Goal: Find specific page/section: Find specific page/section

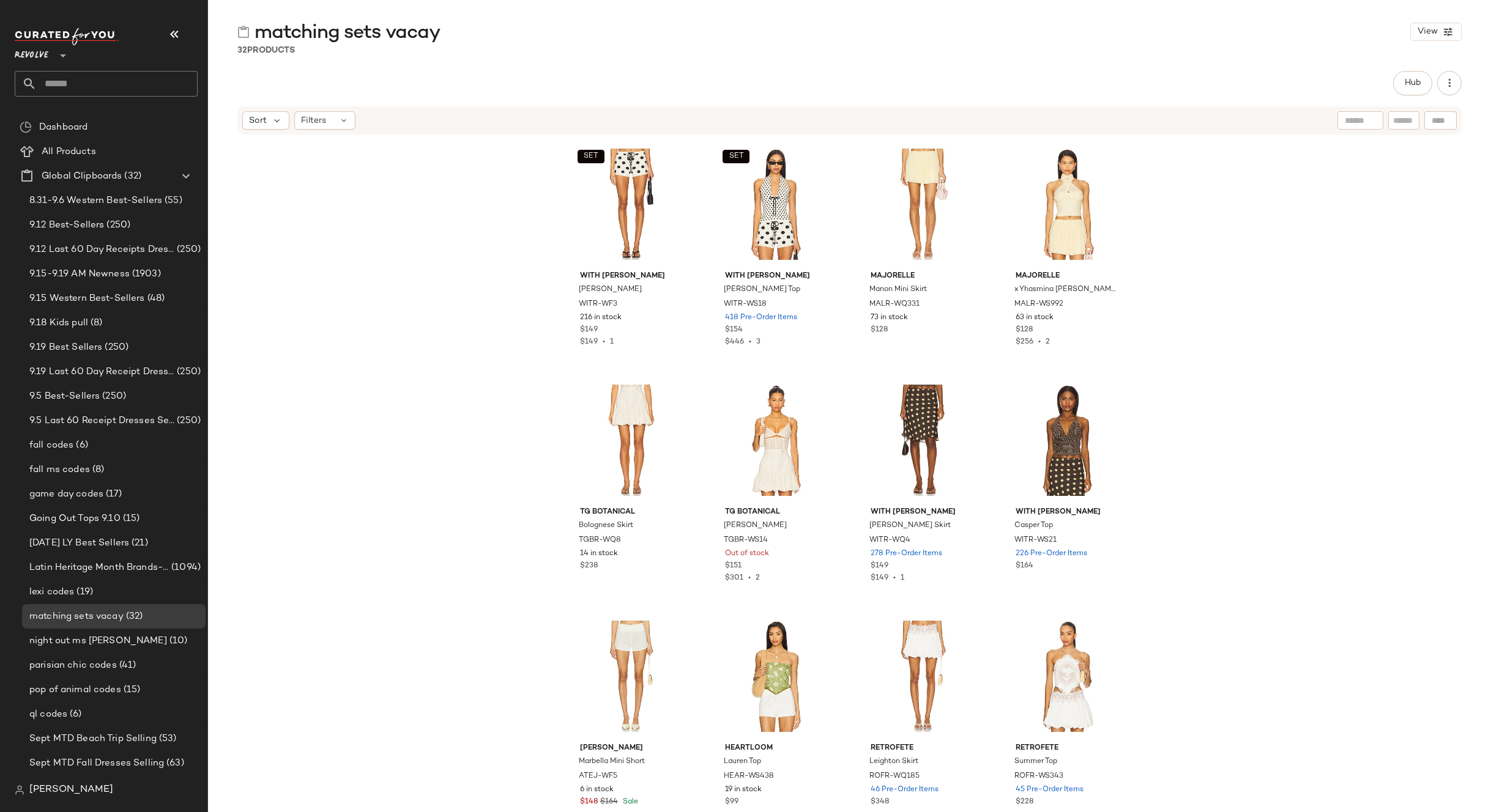
click at [350, 317] on div "SET With [PERSON_NAME] WITR-WF3 216 in stock $149 $149 • 1 SET With [PERSON_NAM…" at bounding box center [849, 471] width 1283 height 672
click at [318, 261] on div "SET With [PERSON_NAME] WITR-WF3 216 in stock $149 $149 • 1 SET With [PERSON_NAM…" at bounding box center [849, 471] width 1283 height 672
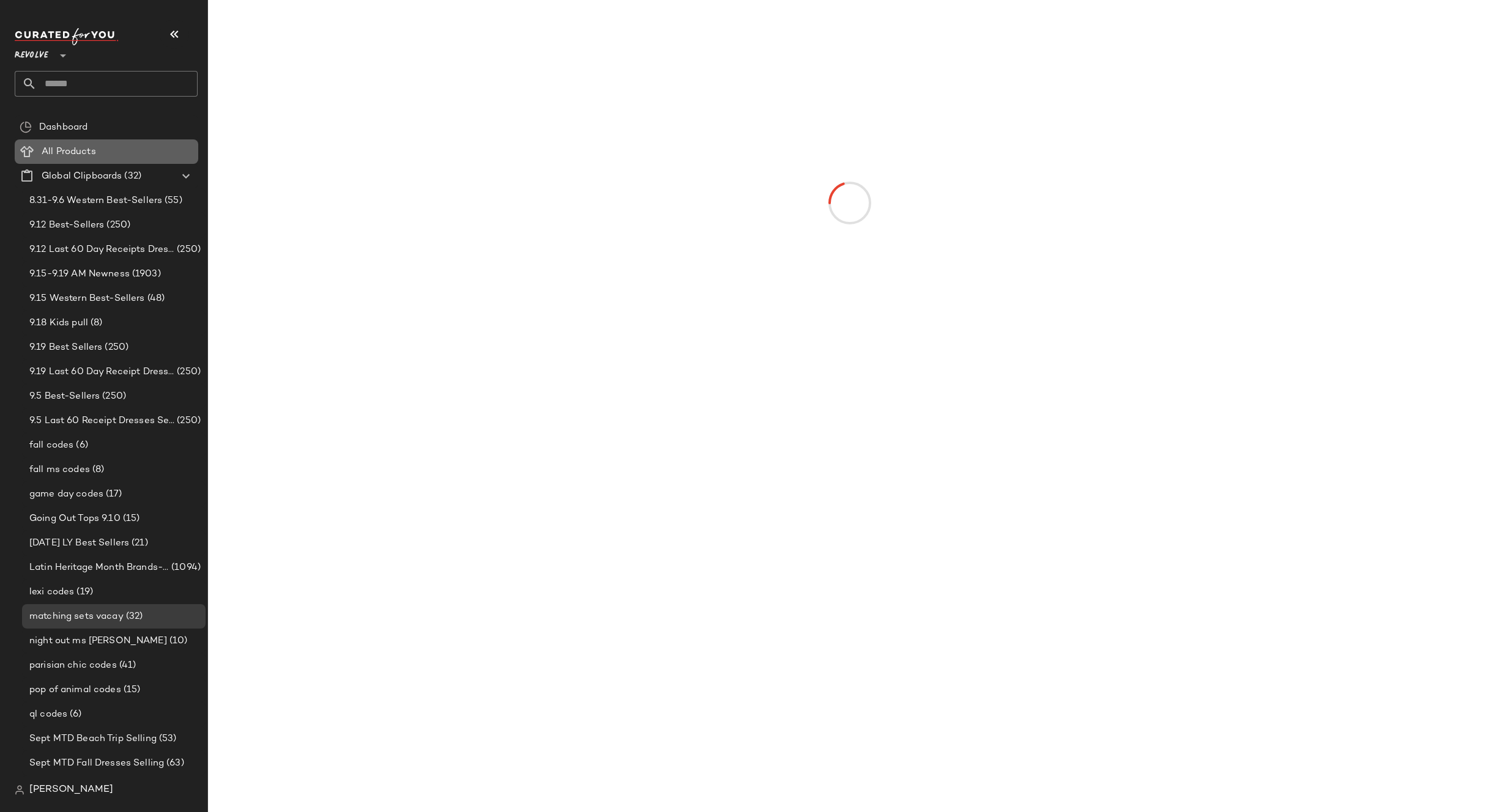
click at [98, 150] on span at bounding box center [97, 152] width 3 height 14
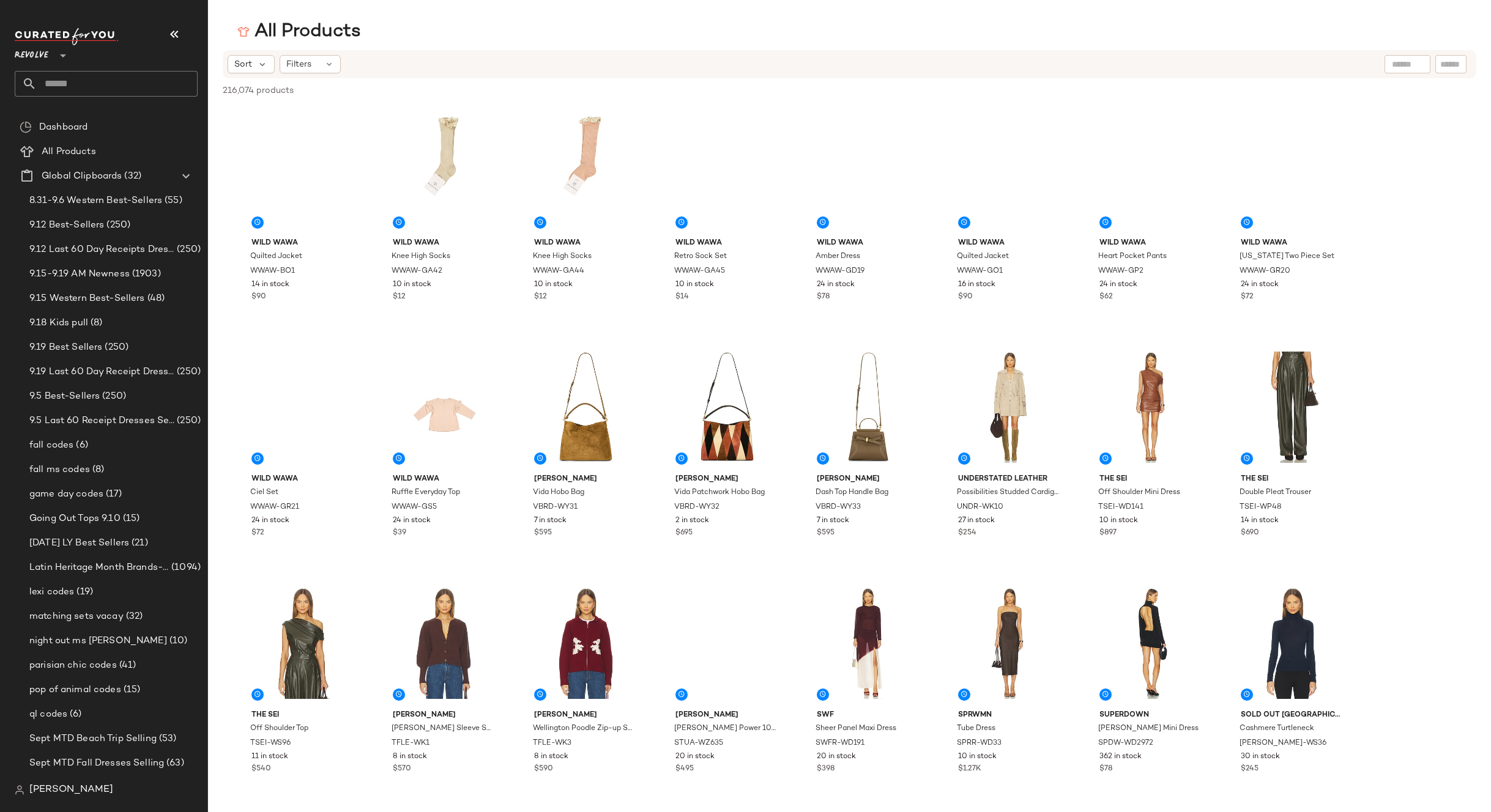
click at [345, 67] on div "Sort Filters" at bounding box center [770, 64] width 1085 height 18
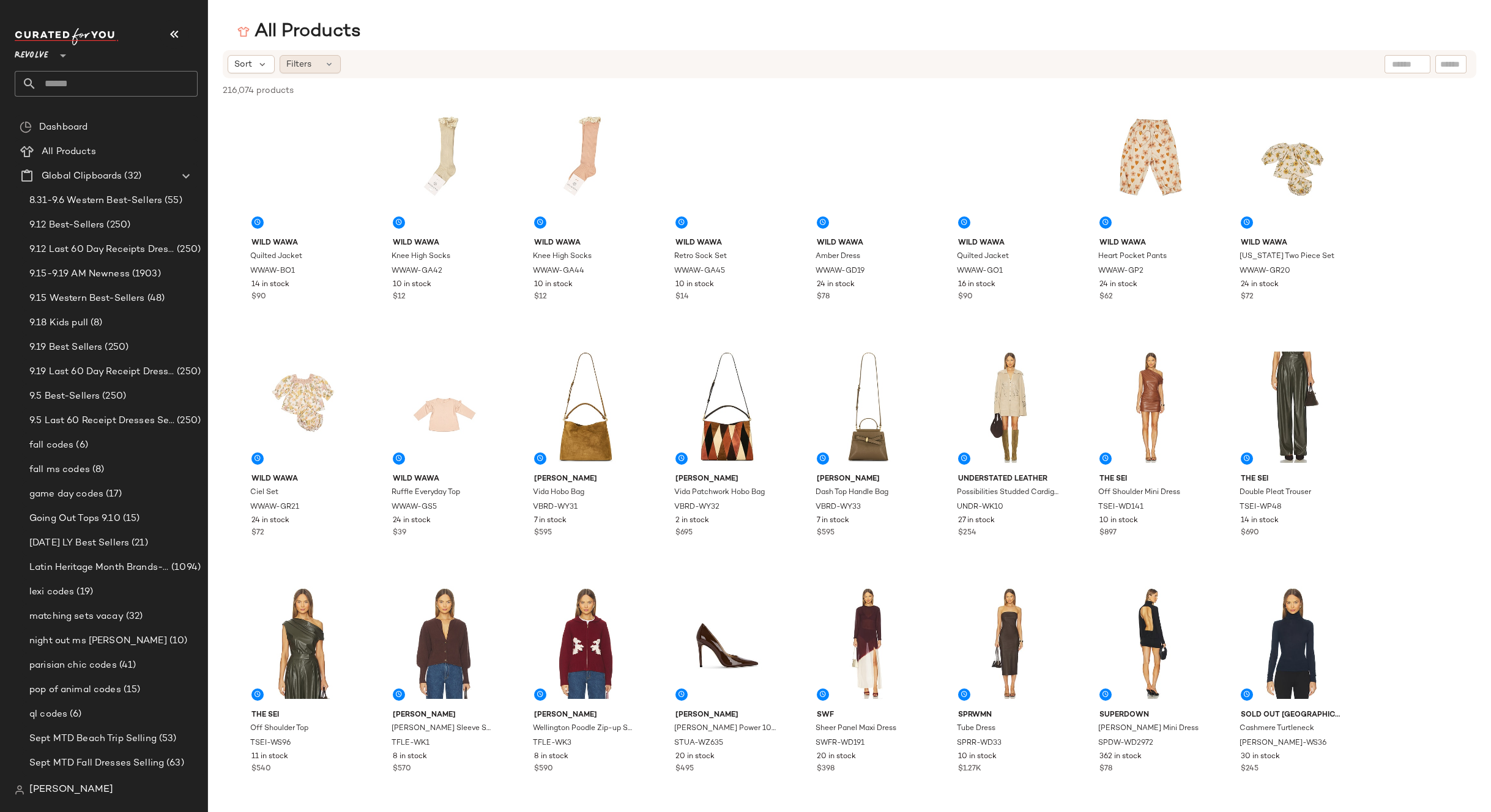
click at [335, 64] on div "Filters" at bounding box center [310, 64] width 61 height 18
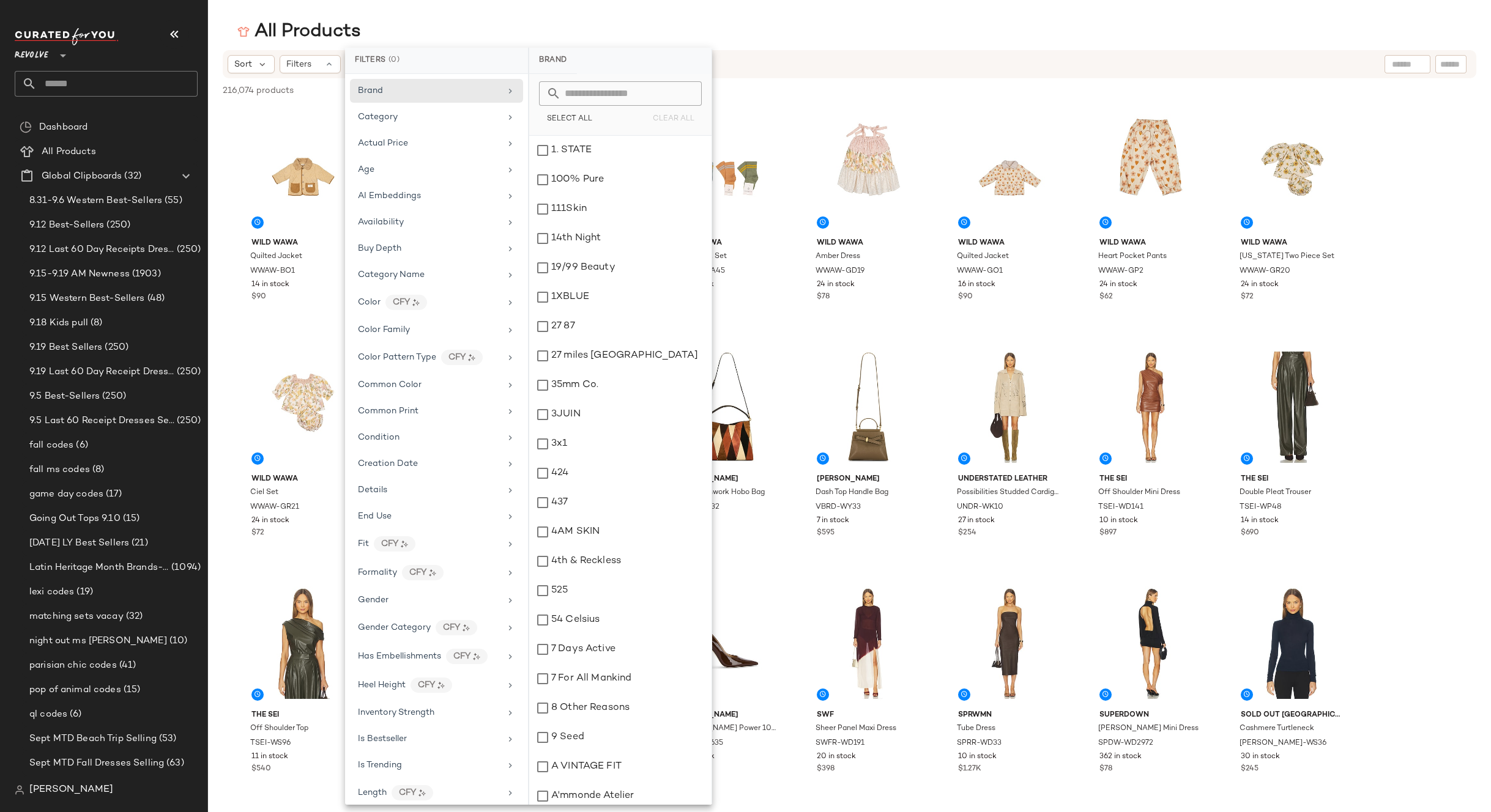
click at [463, 31] on div "All Products" at bounding box center [849, 32] width 1283 height 25
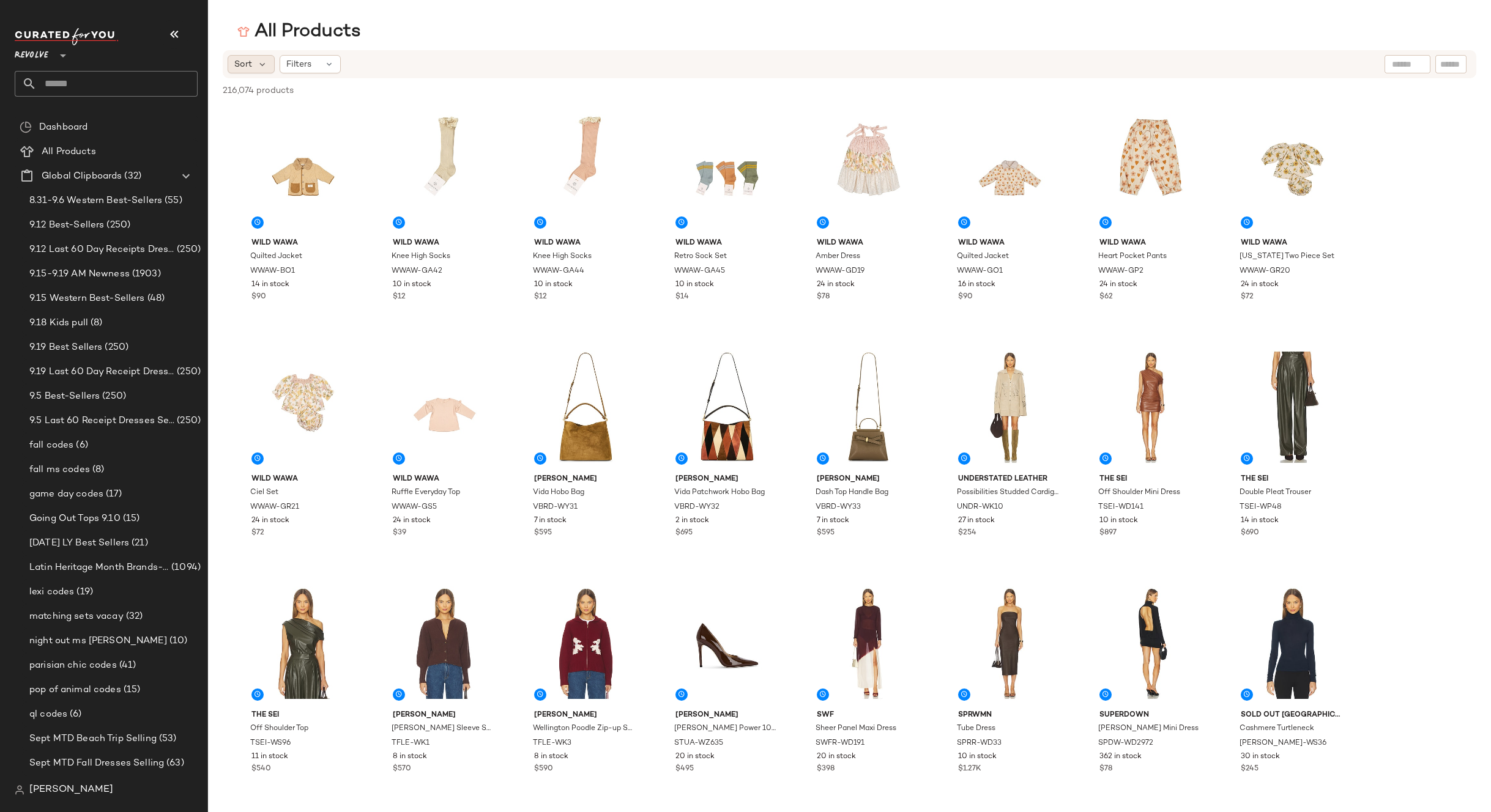
click at [237, 55] on div "Sort" at bounding box center [251, 64] width 47 height 18
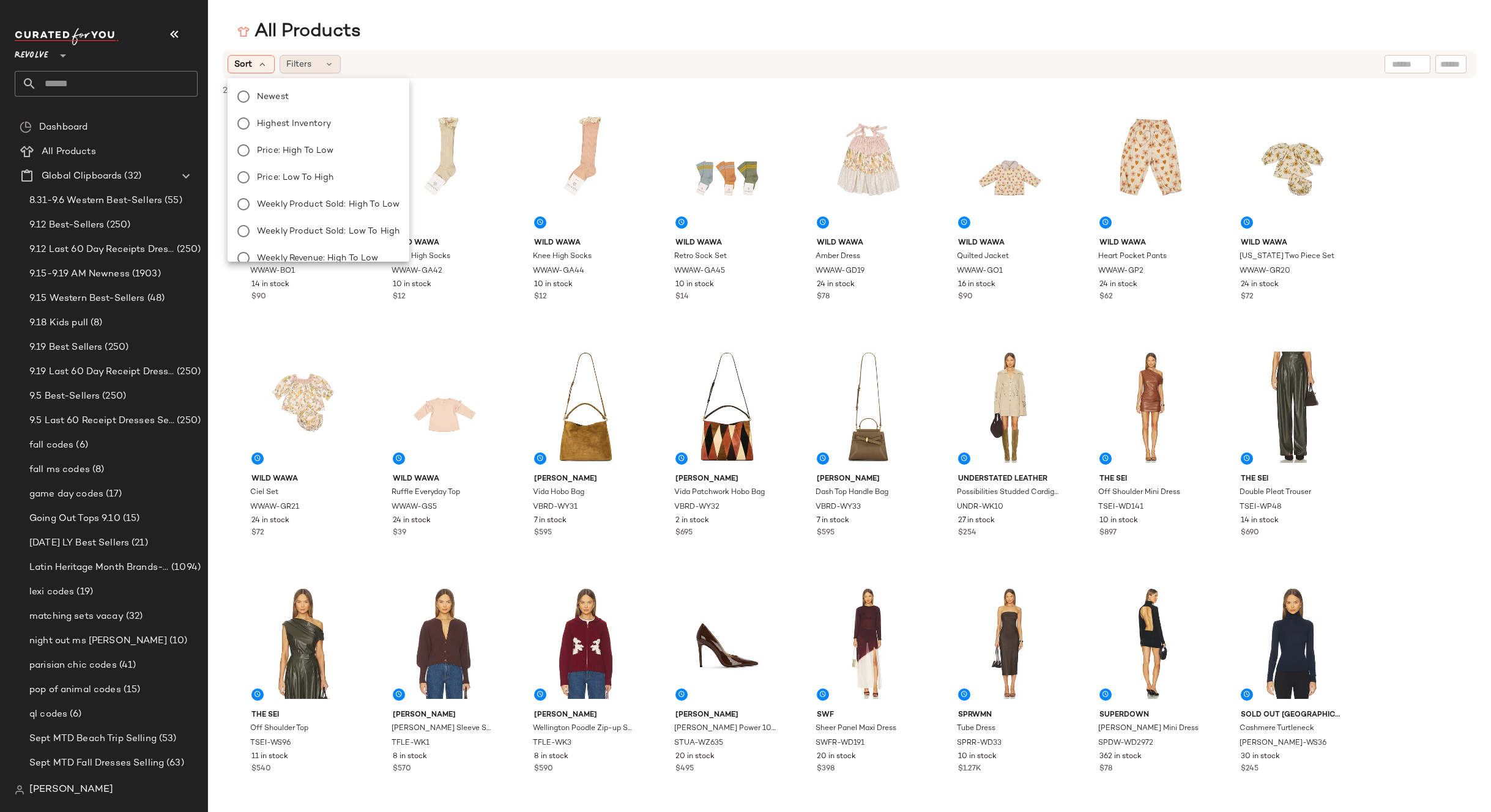
click at [309, 66] on span "Filters" at bounding box center [298, 64] width 25 height 13
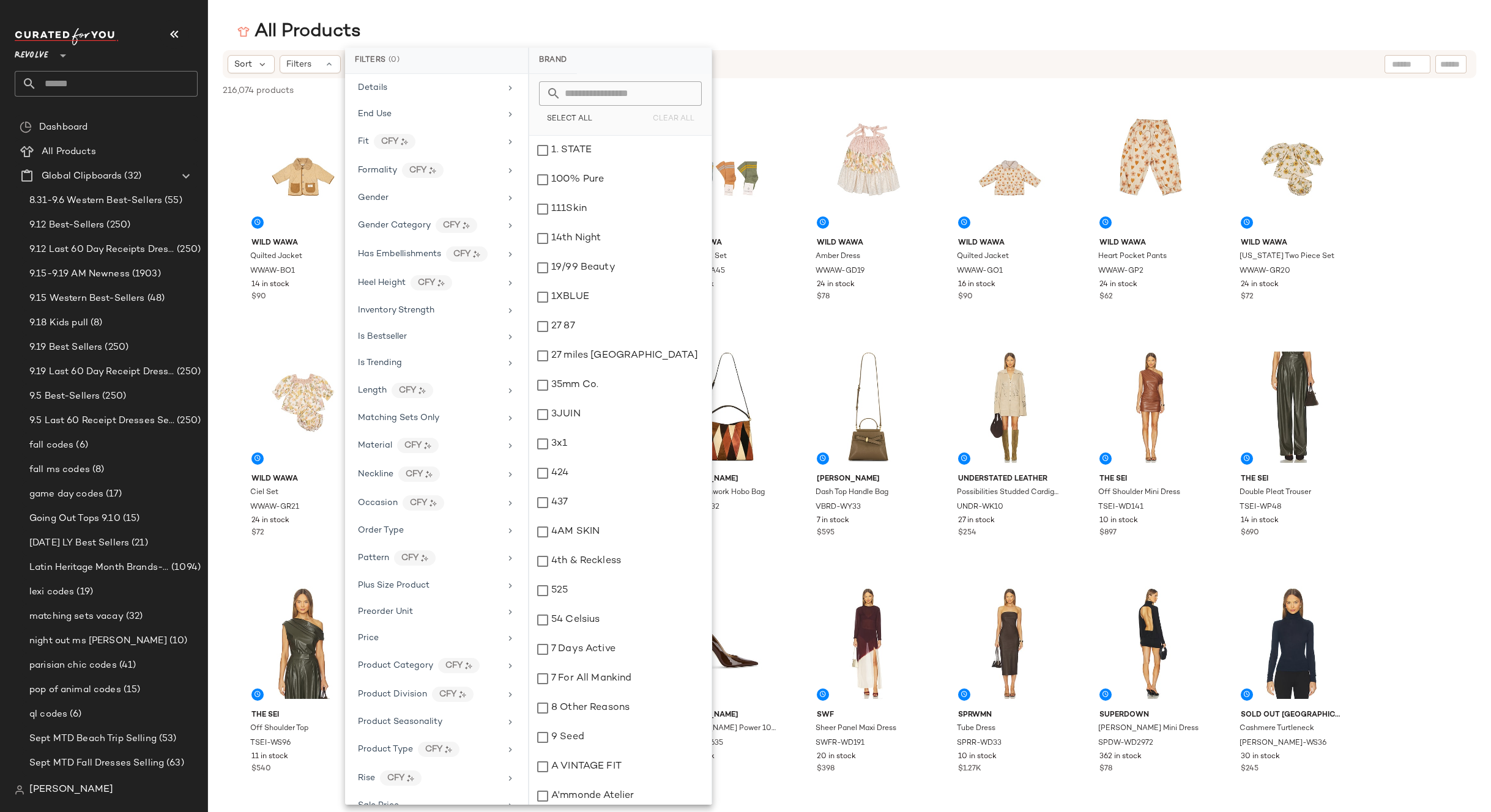
scroll to position [450, 0]
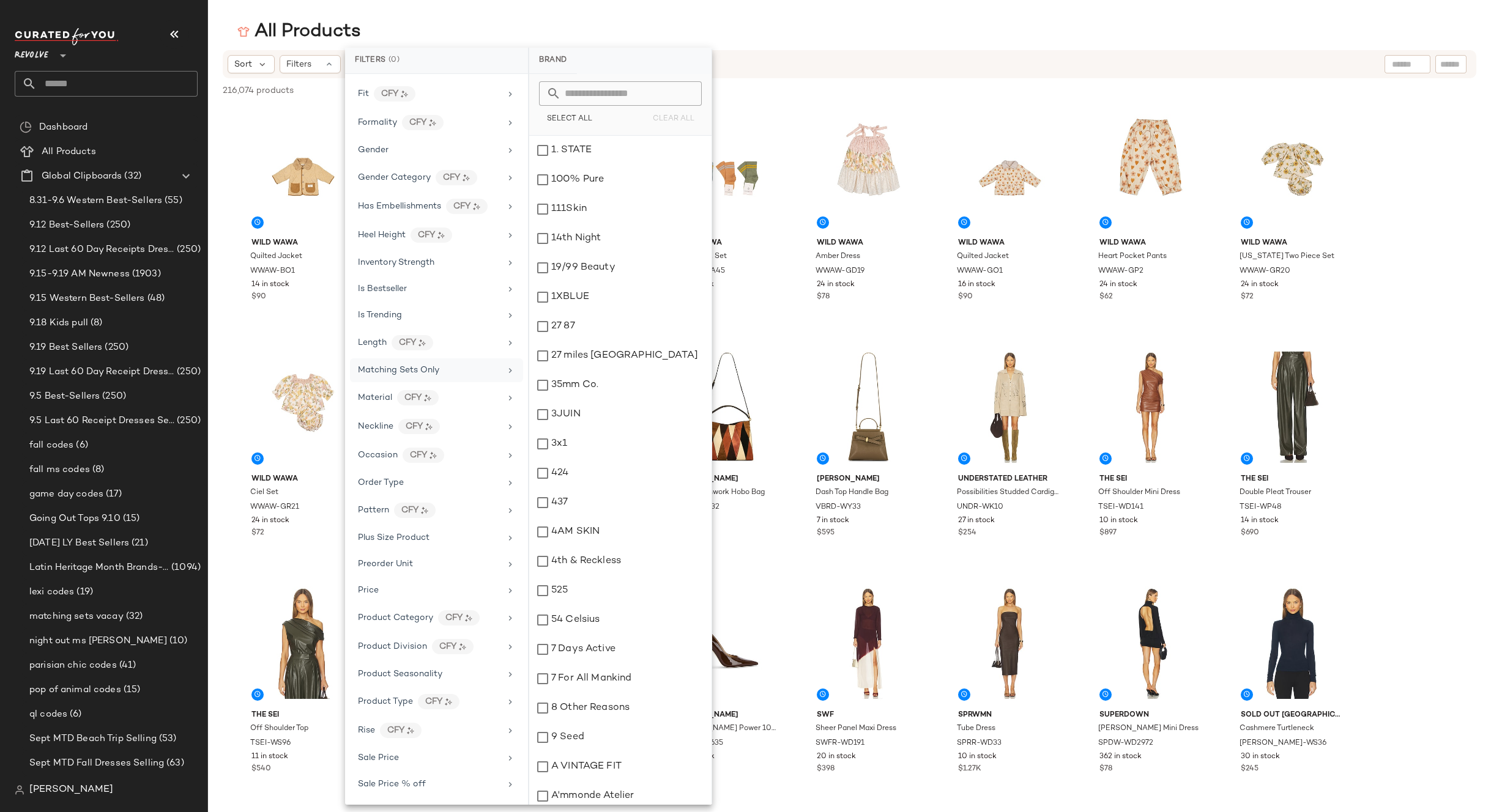
click at [452, 368] on div "Matching Sets Only" at bounding box center [429, 370] width 142 height 13
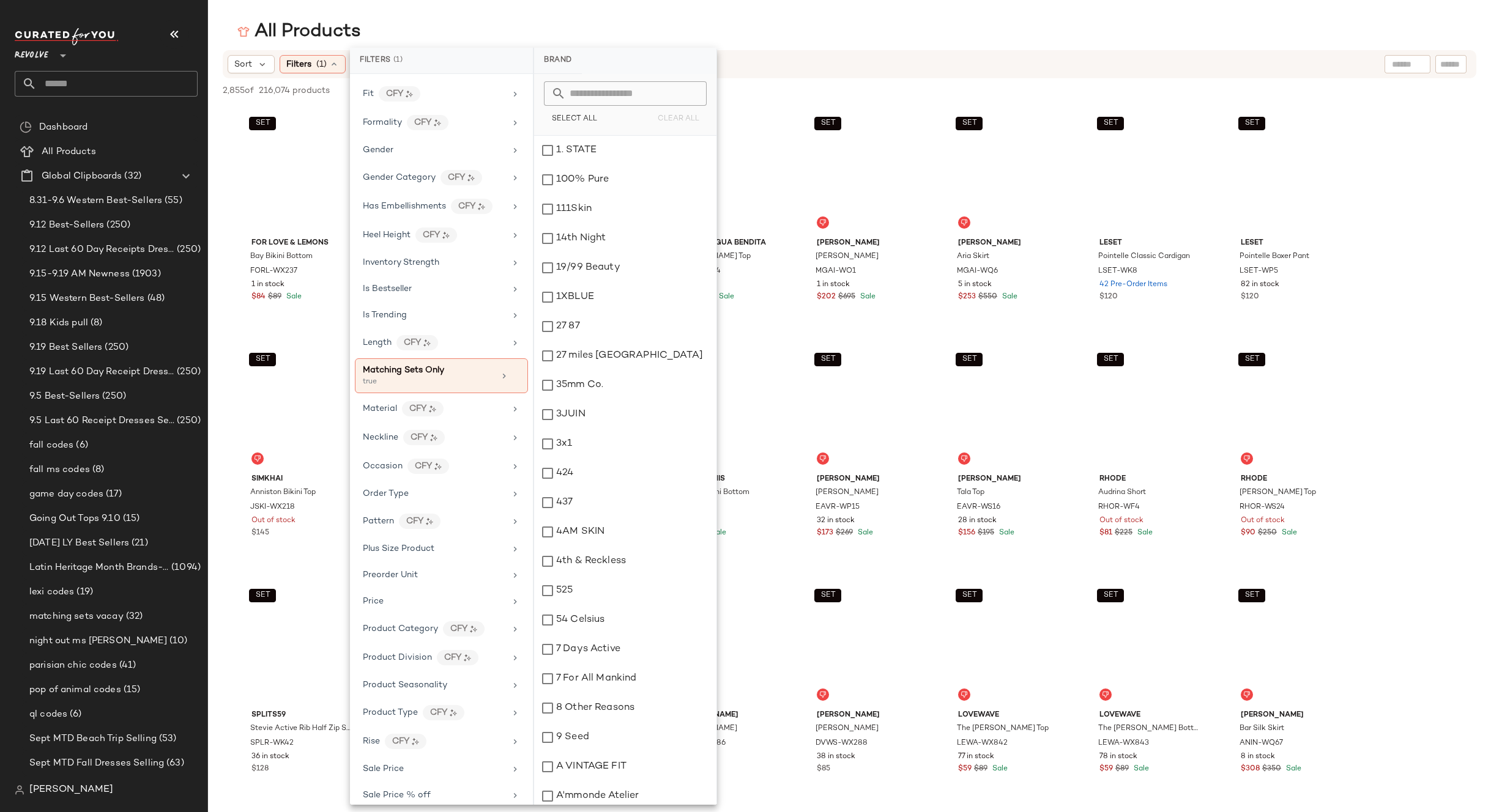
click at [946, 41] on div "All Products" at bounding box center [849, 32] width 1283 height 25
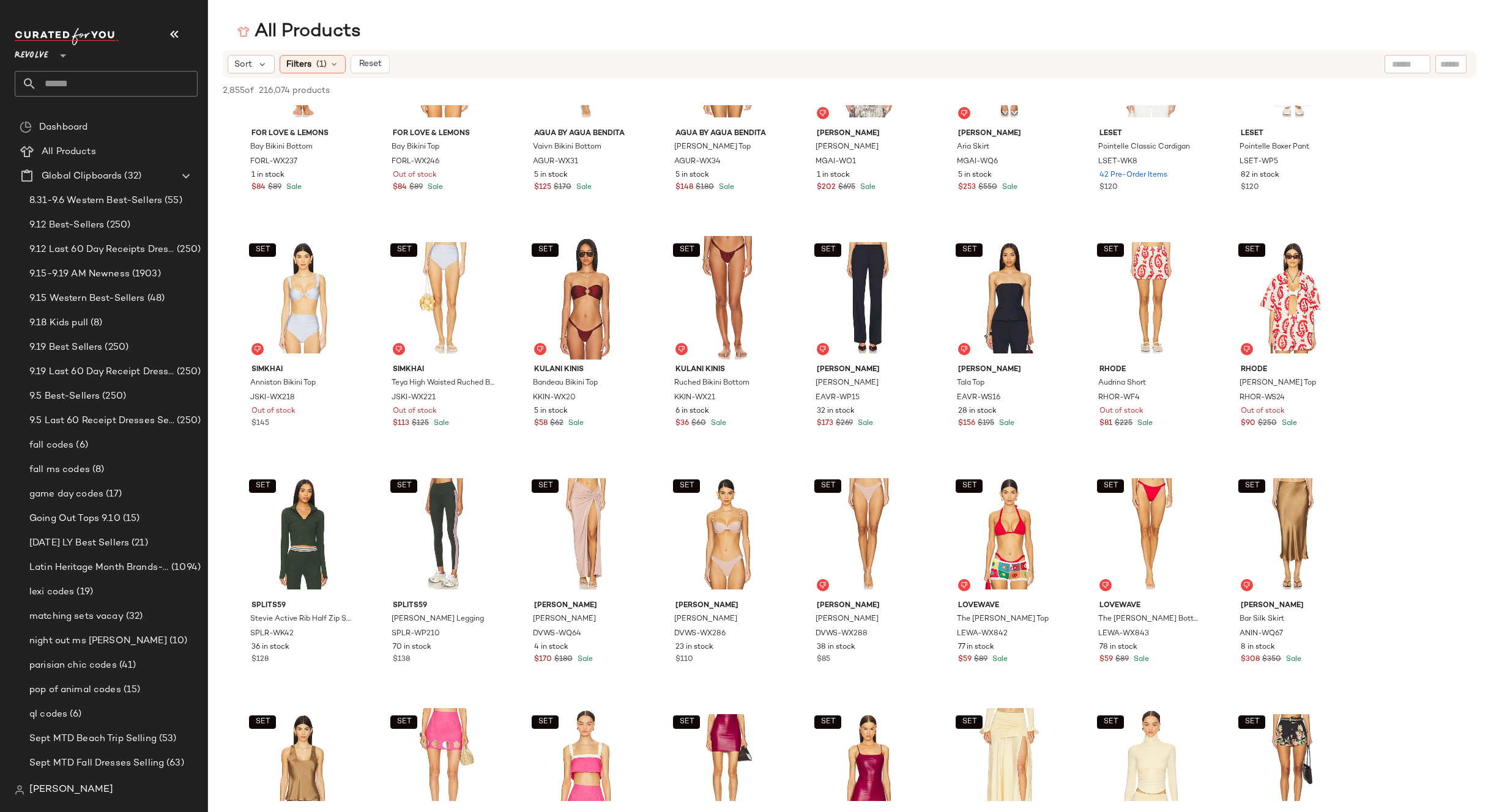
scroll to position [0, 0]
